Goal: Task Accomplishment & Management: Use online tool/utility

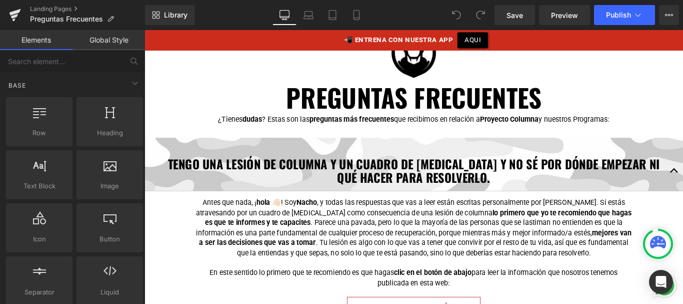
scroll to position [155, 0]
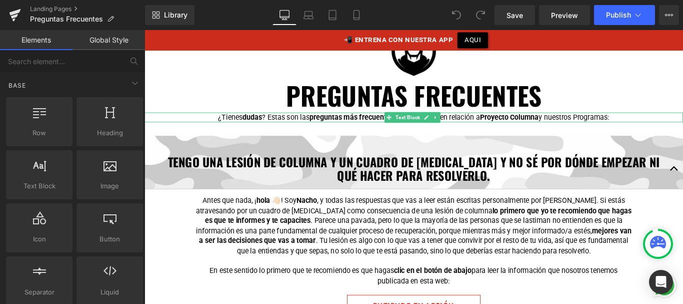
click at [240, 127] on p "¿Tienes dudas ? Estas son las preguntas más frecuentes que recibimos en relació…" at bounding box center [447, 128] width 455 height 11
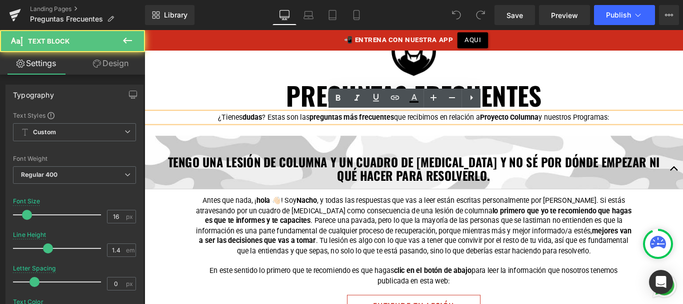
click at [228, 128] on p "¿Tienes dudas ? Estas son las preguntas más frecuentes que recibimos en relació…" at bounding box center [447, 128] width 455 height 11
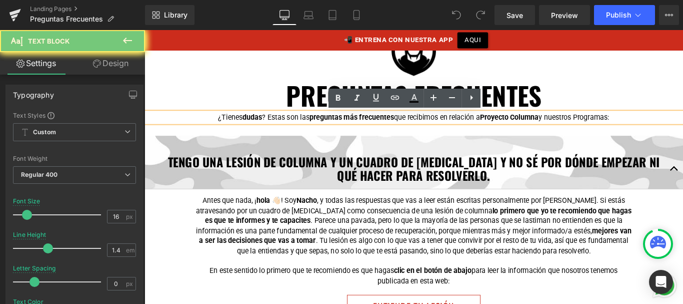
click at [228, 128] on p "¿Tienes dudas ? Estas son las preguntas más frecuentes que recibimos en relació…" at bounding box center [447, 128] width 455 height 11
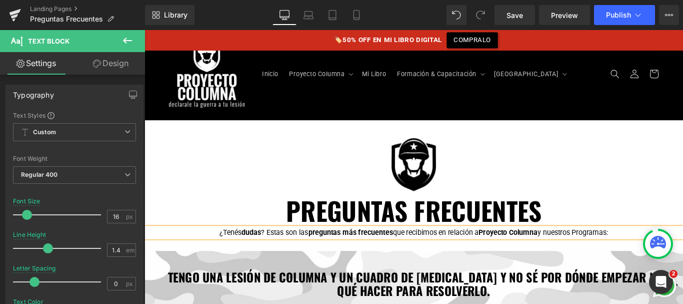
scroll to position [69, 0]
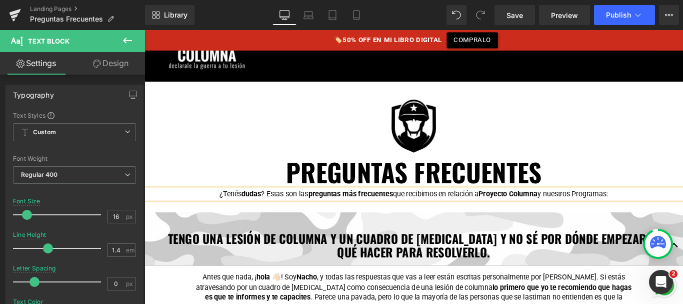
click at [634, 213] on p "¿Tenés dudas ? Estas son las preguntas más frecuentes que recibimos en relación…" at bounding box center [447, 214] width 455 height 11
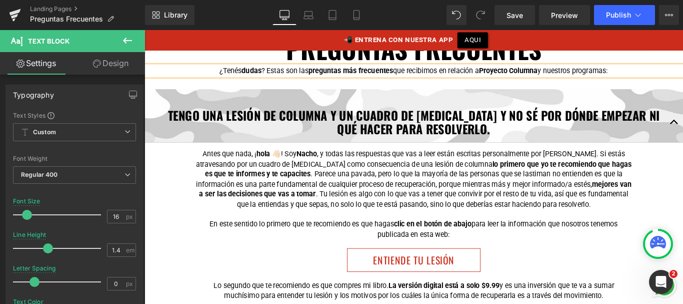
scroll to position [201, 0]
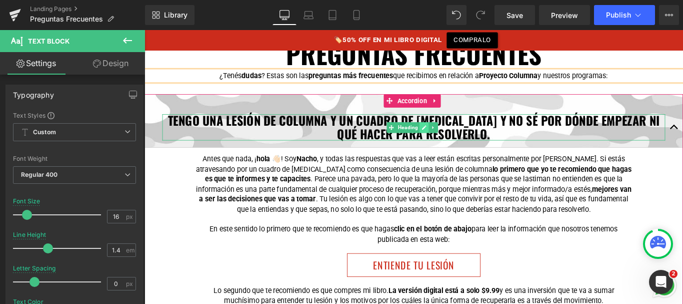
click at [459, 141] on icon at bounding box center [459, 140] width 6 height 6
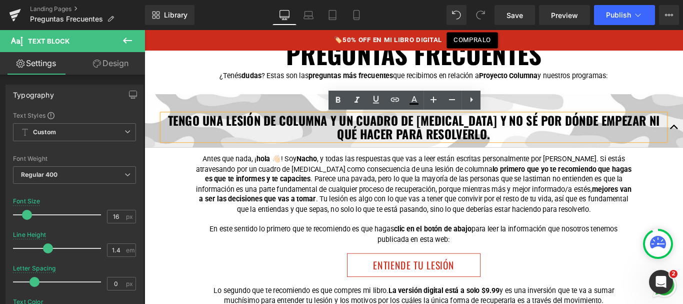
click at [399, 127] on strong "TENGO UNA LESIÓN DE COLUMNA Y UN CUADRO DE [MEDICAL_DATA] Y NO SÉ POR DÓNDE EMP…" at bounding box center [447, 139] width 553 height 35
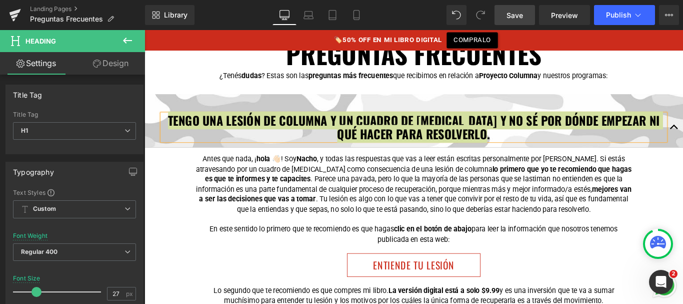
click at [523, 18] on span "Save" at bounding box center [515, 15] width 17 height 11
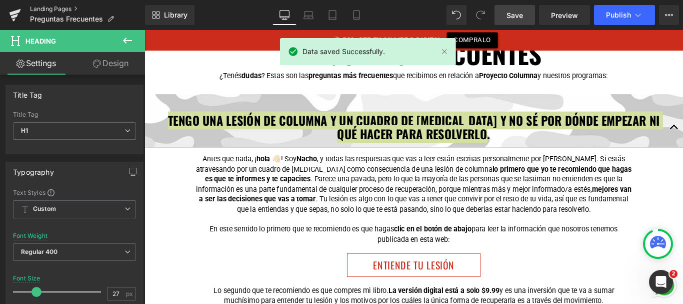
click at [64, 10] on link "Landing Pages" at bounding box center [87, 9] width 115 height 8
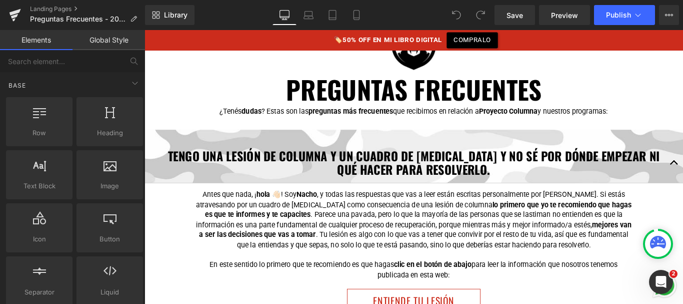
scroll to position [161, 0]
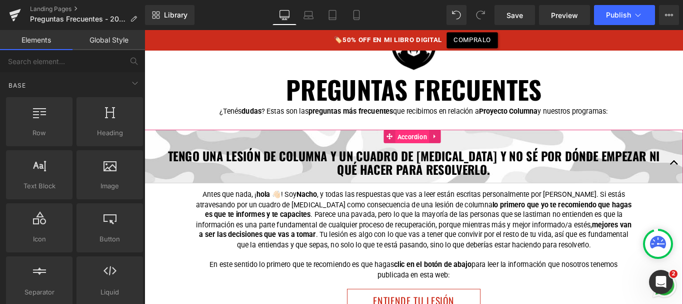
click at [438, 153] on span "Accordion" at bounding box center [445, 150] width 39 height 15
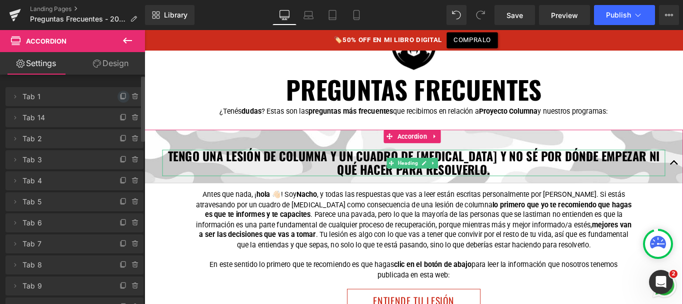
click at [120, 97] on icon at bounding box center [124, 97] width 8 height 8
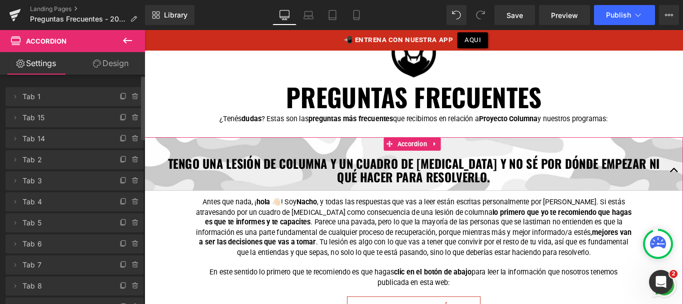
scroll to position [151, 0]
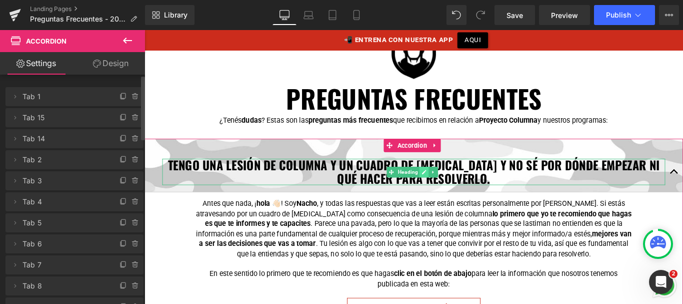
click at [457, 192] on icon at bounding box center [458, 189] width 5 height 5
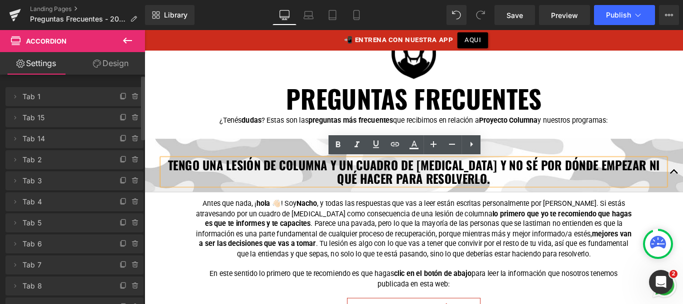
click at [446, 189] on strong "TENGO UNA LESIÓN DE COLUMNA Y UN CUADRO DE [MEDICAL_DATA] Y NO SÉ POR DÓNDE EMP…" at bounding box center [447, 189] width 553 height 35
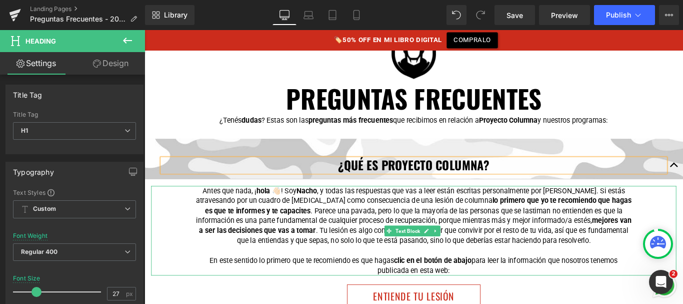
click at [365, 216] on p "Antes que nada, ¡ hola 👋🏻 ! Soy Nacho , y todas las respuestas que vas a leer e…" at bounding box center [447, 238] width 490 height 67
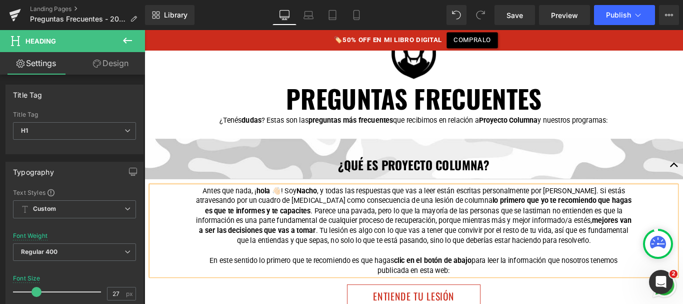
click at [365, 216] on p "Antes que nada, ¡ hola 👋🏻 ! Soy Nacho , y todas las respuestas que vas a leer e…" at bounding box center [447, 238] width 490 height 67
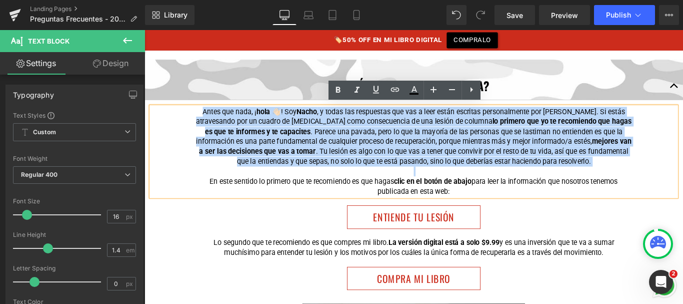
scroll to position [244, 0]
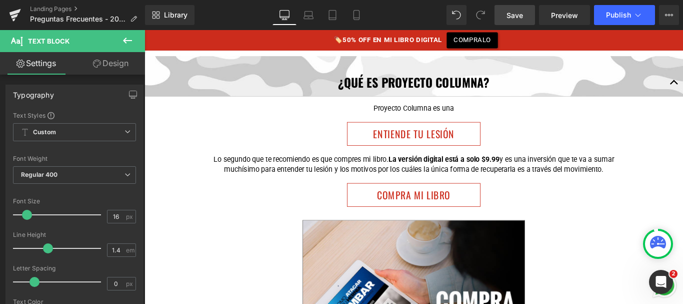
click at [516, 14] on span "Save" at bounding box center [515, 15] width 17 height 11
